Goal: Navigation & Orientation: Find specific page/section

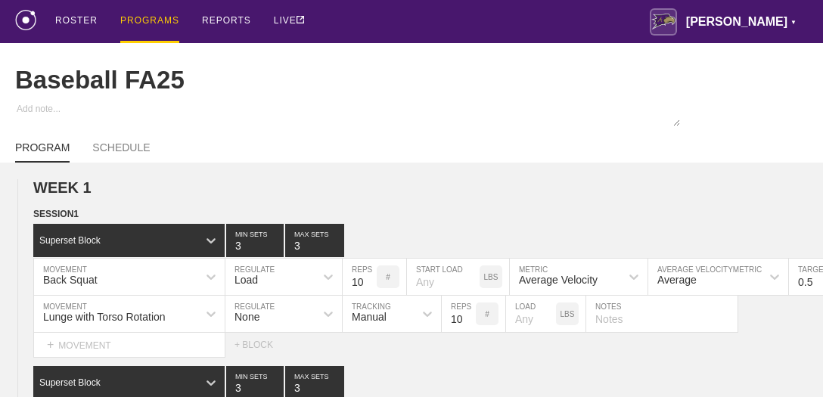
click at [146, 22] on div "PROGRAMS" at bounding box center [149, 21] width 59 height 43
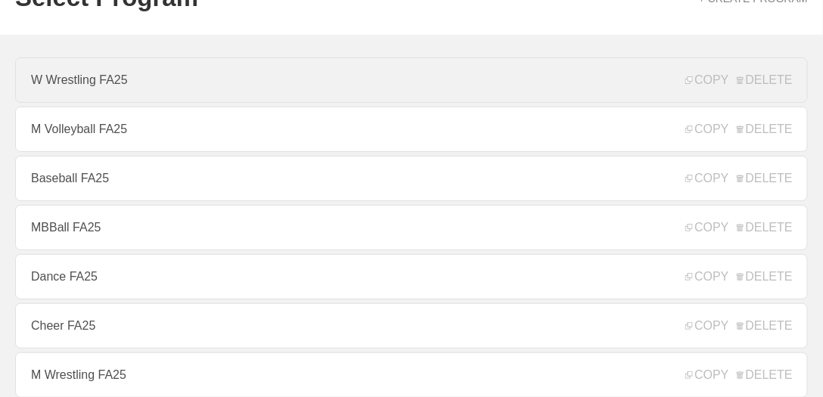
scroll to position [86, 0]
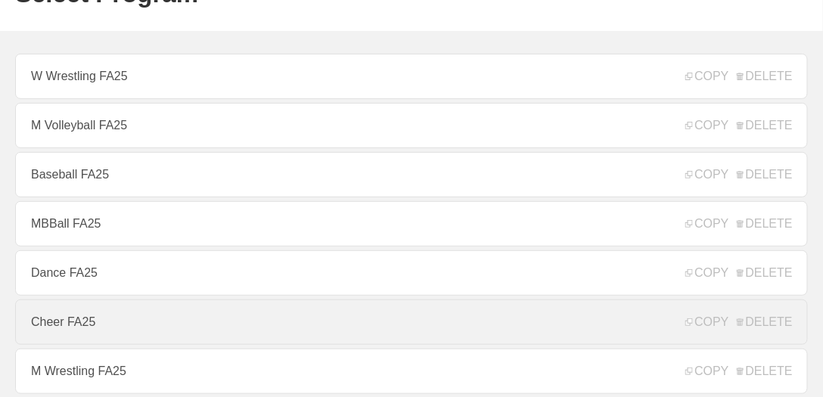
click at [146, 319] on link "Cheer FA25" at bounding box center [411, 321] width 793 height 45
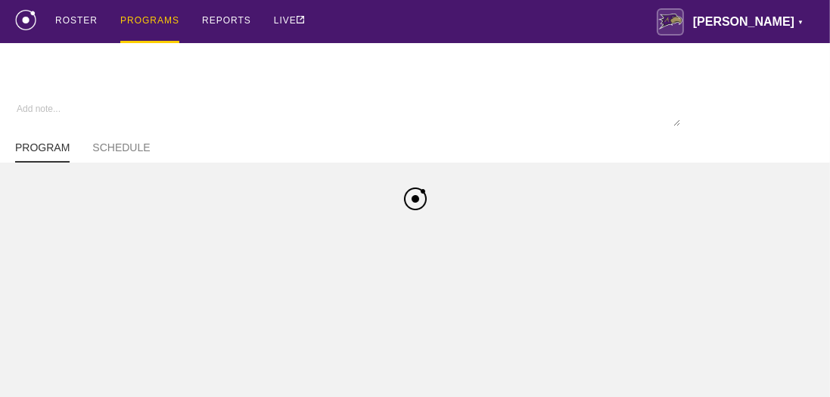
click at [455, 13] on div "ROSTER PROGRAMS REPORTS LIVE [PERSON_NAME] ▼ [PERSON_NAME][EMAIL_ADDRESS][PERSO…" at bounding box center [414, 21] width 799 height 43
type textarea "x"
type input "Cheer FA25"
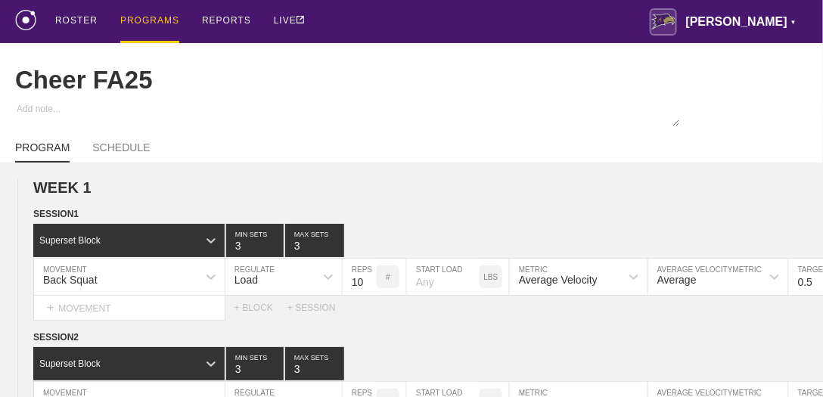
click at [455, 13] on div "ROSTER PROGRAMS REPORTS LIVE [PERSON_NAME] ▼ [PERSON_NAME][EMAIL_ADDRESS][PERSO…" at bounding box center [411, 21] width 793 height 43
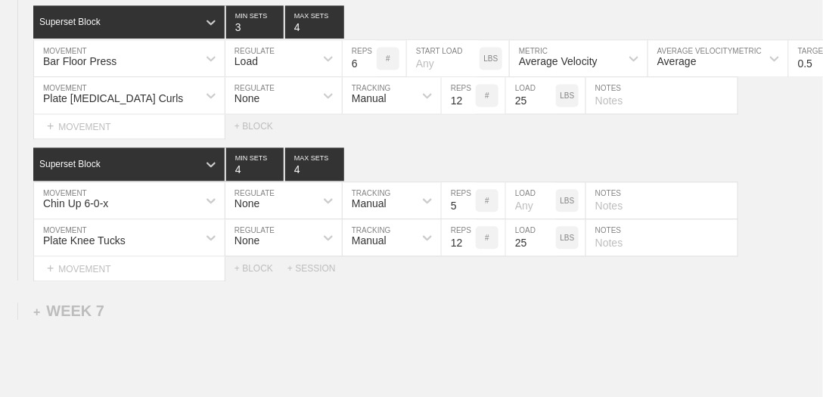
scroll to position [9617, 0]
